Goal: Communication & Community: Answer question/provide support

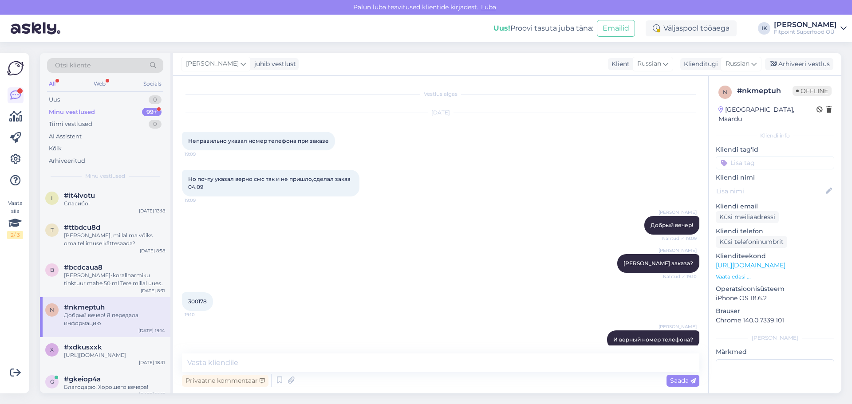
scroll to position [379, 0]
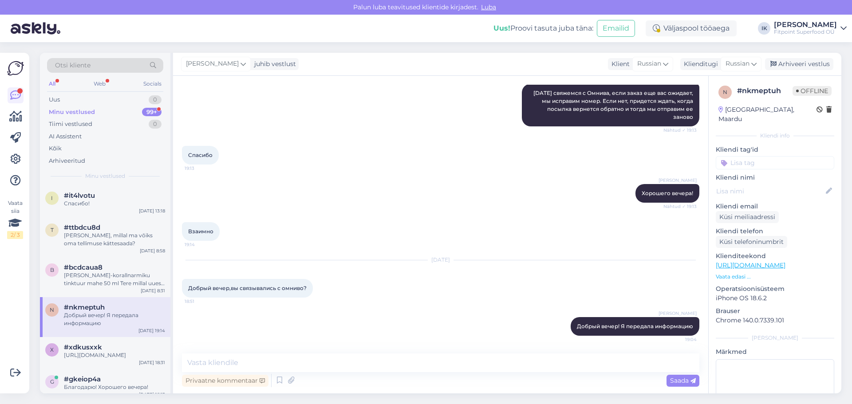
click at [69, 110] on div "Minu vestlused" at bounding box center [72, 112] width 46 height 9
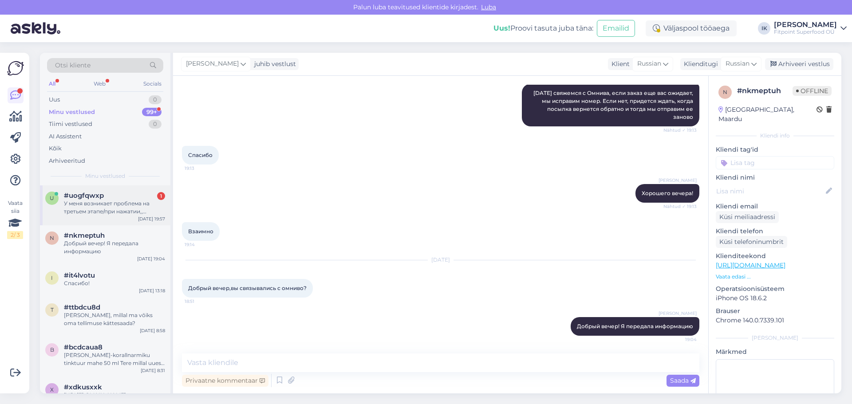
click at [124, 210] on div "У меня возникает проблема на третьем этапе/при нажатии,, оформить заказ,, и все…" at bounding box center [114, 208] width 101 height 16
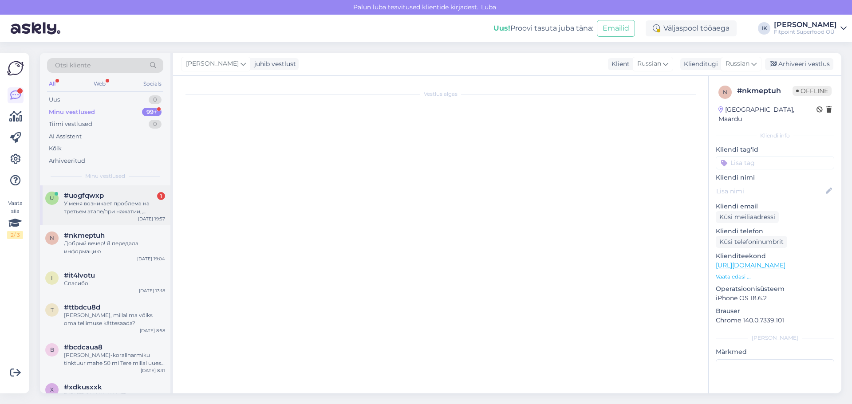
scroll to position [18, 0]
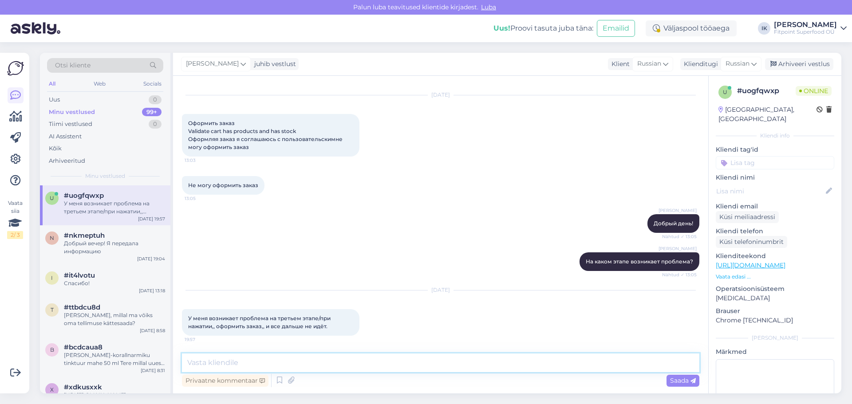
click at [234, 362] on textarea at bounding box center [441, 363] width 518 height 19
type textarea "Ч"
type textarea "м"
type textarea "Можете прислать скрин ошибки?"
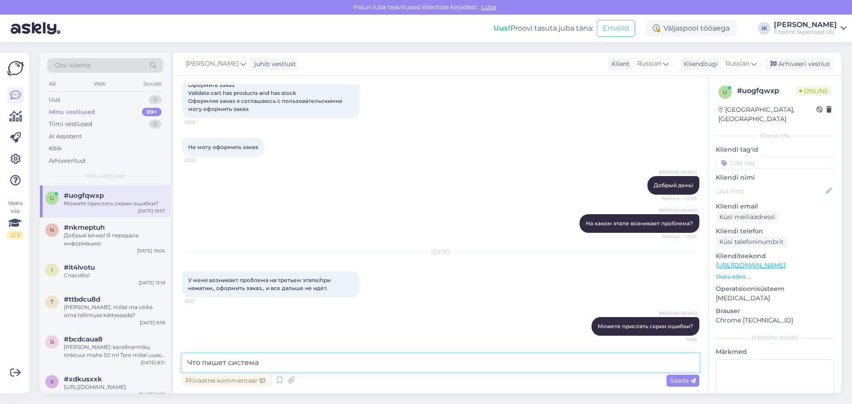
type textarea "Что пишет система?"
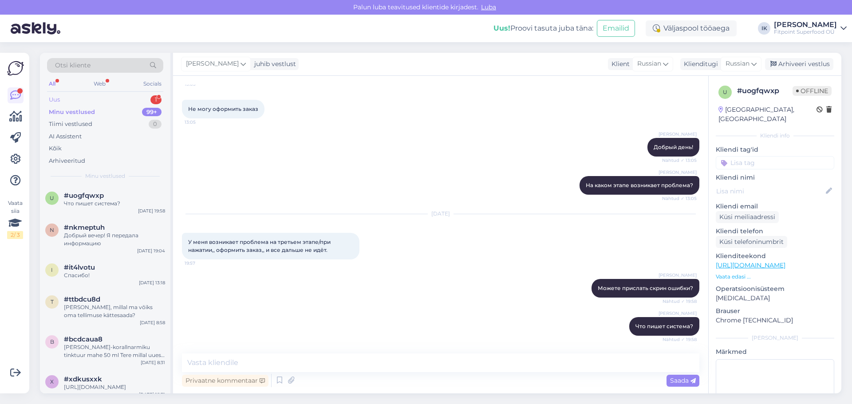
click at [93, 99] on div "Uus 1" at bounding box center [105, 100] width 116 height 12
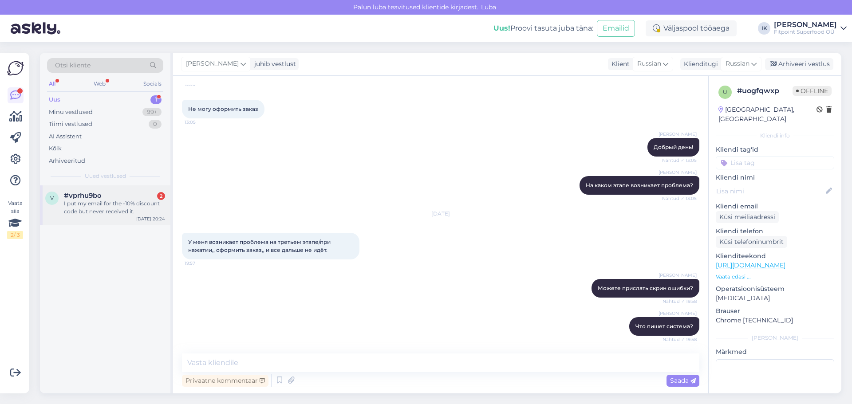
click at [119, 209] on div "I put my email for the -10% discount code but never received it." at bounding box center [114, 208] width 101 height 16
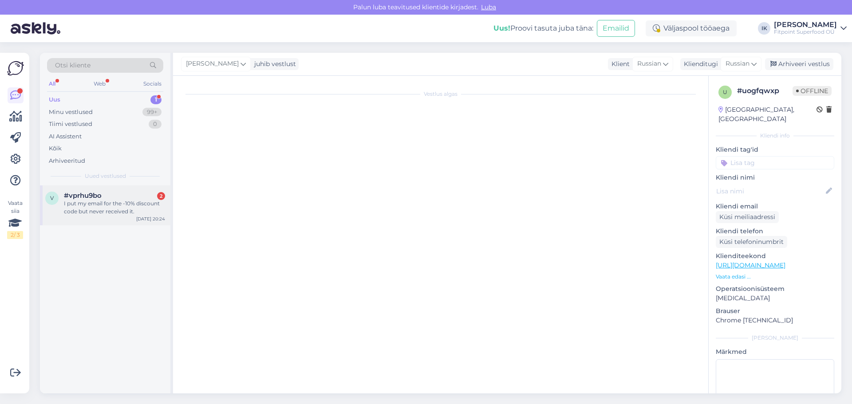
scroll to position [0, 0]
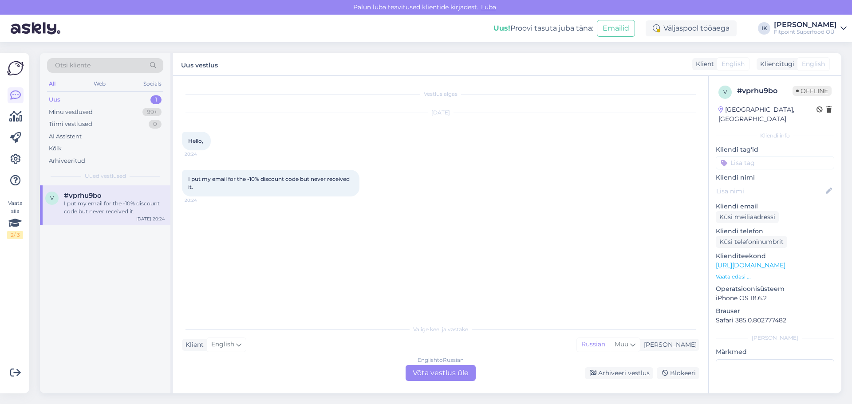
click at [418, 369] on div "English to Russian Võta vestlus üle" at bounding box center [441, 373] width 70 height 16
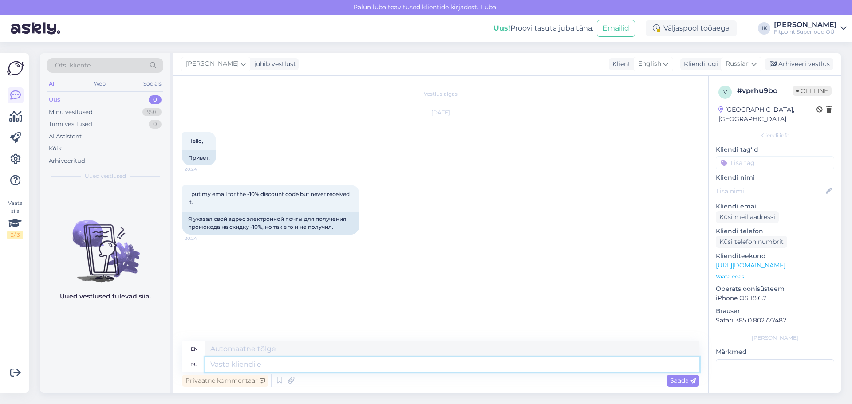
click at [237, 364] on textarea at bounding box center [452, 364] width 495 height 15
type textarea "пРИВЕТ!"
type textarea "Hello!"
type textarea "п"
type textarea "Привет!"
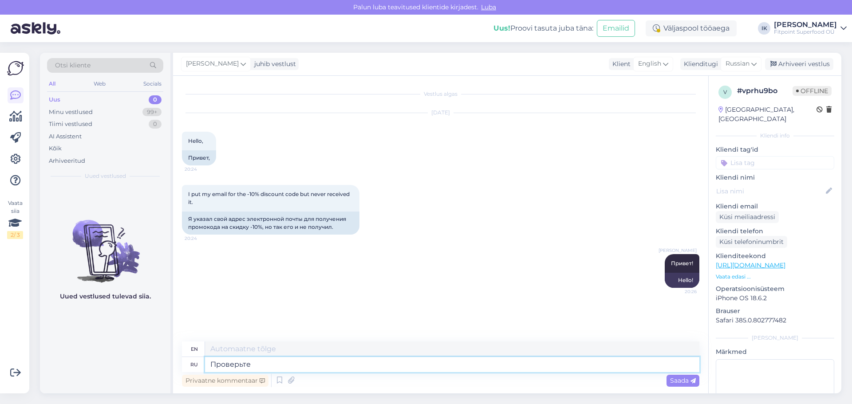
type textarea "Проверьте п"
type textarea "Check it out"
type textarea "Проверьте папку с"
type textarea "Check the folder"
type textarea "Проверьте папку спам"
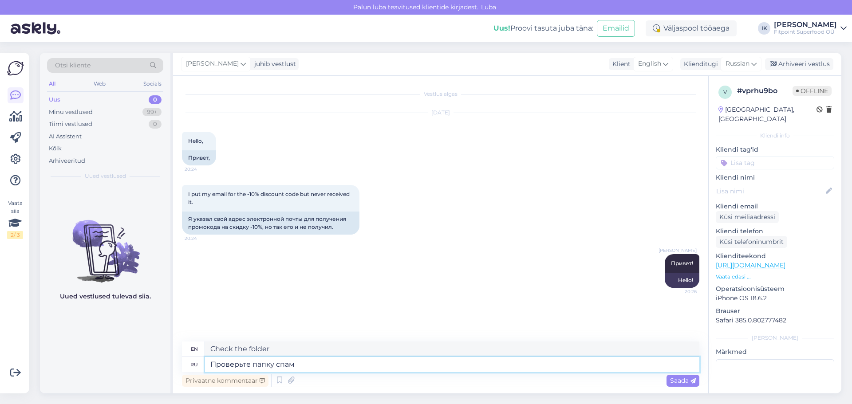
type textarea "Check your spam folder"
type textarea "Проверьте папку спам,"
type textarea "Check your spam folder,"
type textarea "Проверьте папку спам, иногда п"
type textarea "Check your spam folder sometimes"
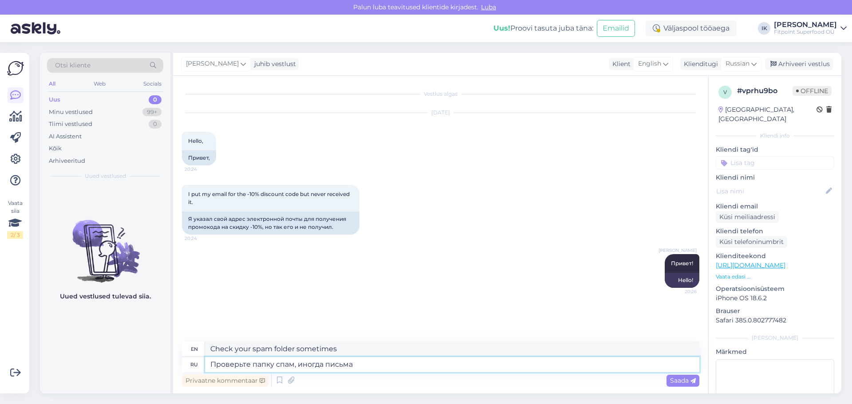
type textarea "Проверьте папку спам, иногда письма"
type textarea "Check your spam folder, sometimes emails"
type textarea "Проверьте папку спам, иногда письма попадают"
type textarea "Check your spam folder, sometimes emails get through"
type textarea "Проверьте папку спам, иногда письма попадают туда"
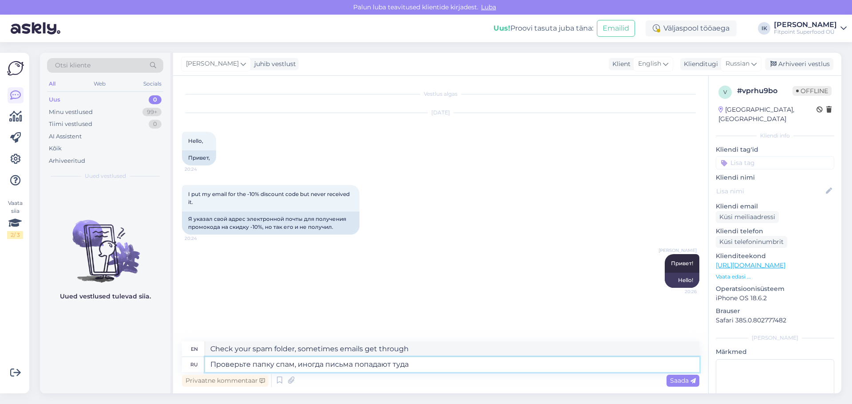
type textarea "Check your spam folder, sometimes emails end up there."
